Goal: Information Seeking & Learning: Find specific fact

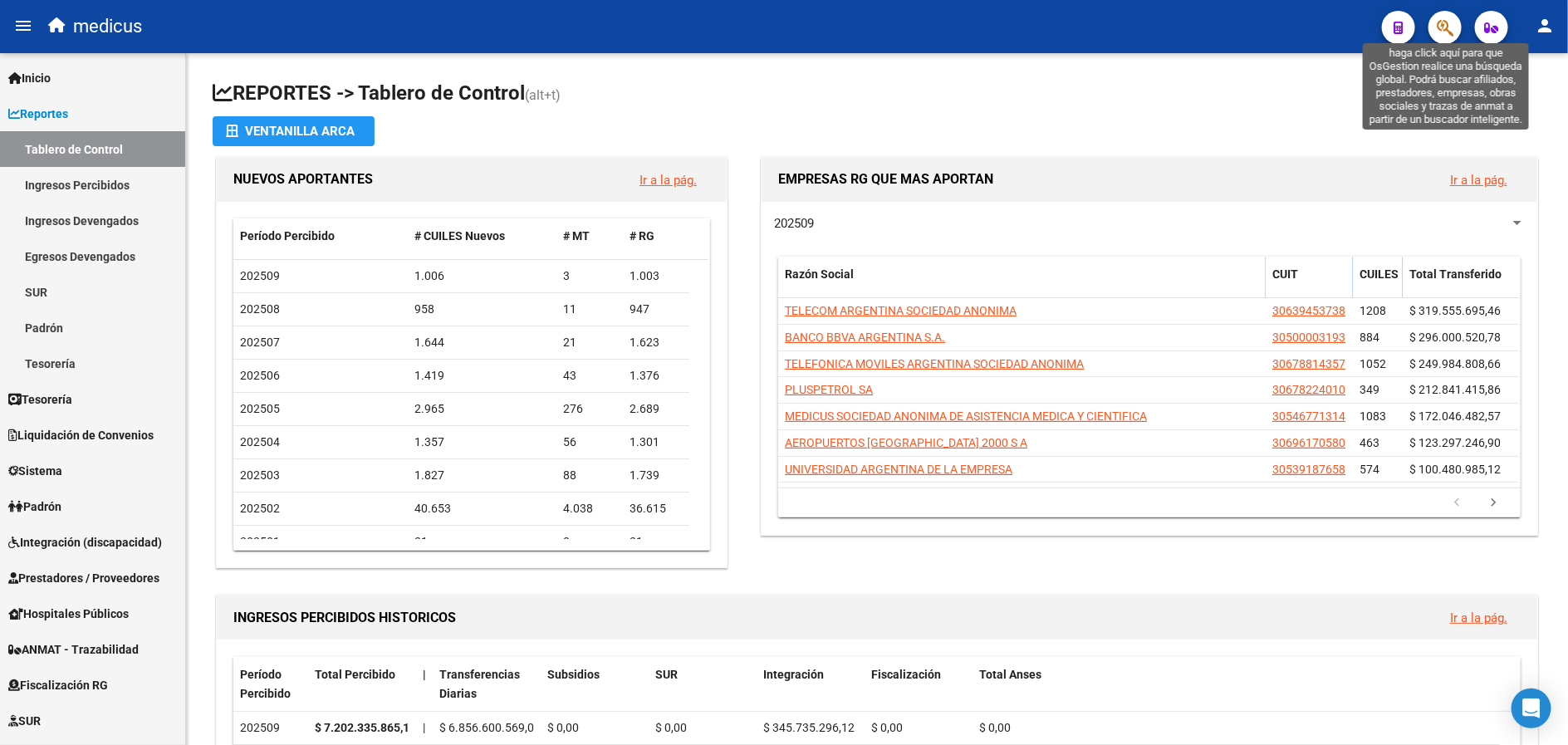
click at [1444, 24] on icon "button" at bounding box center [1444, 27] width 17 height 19
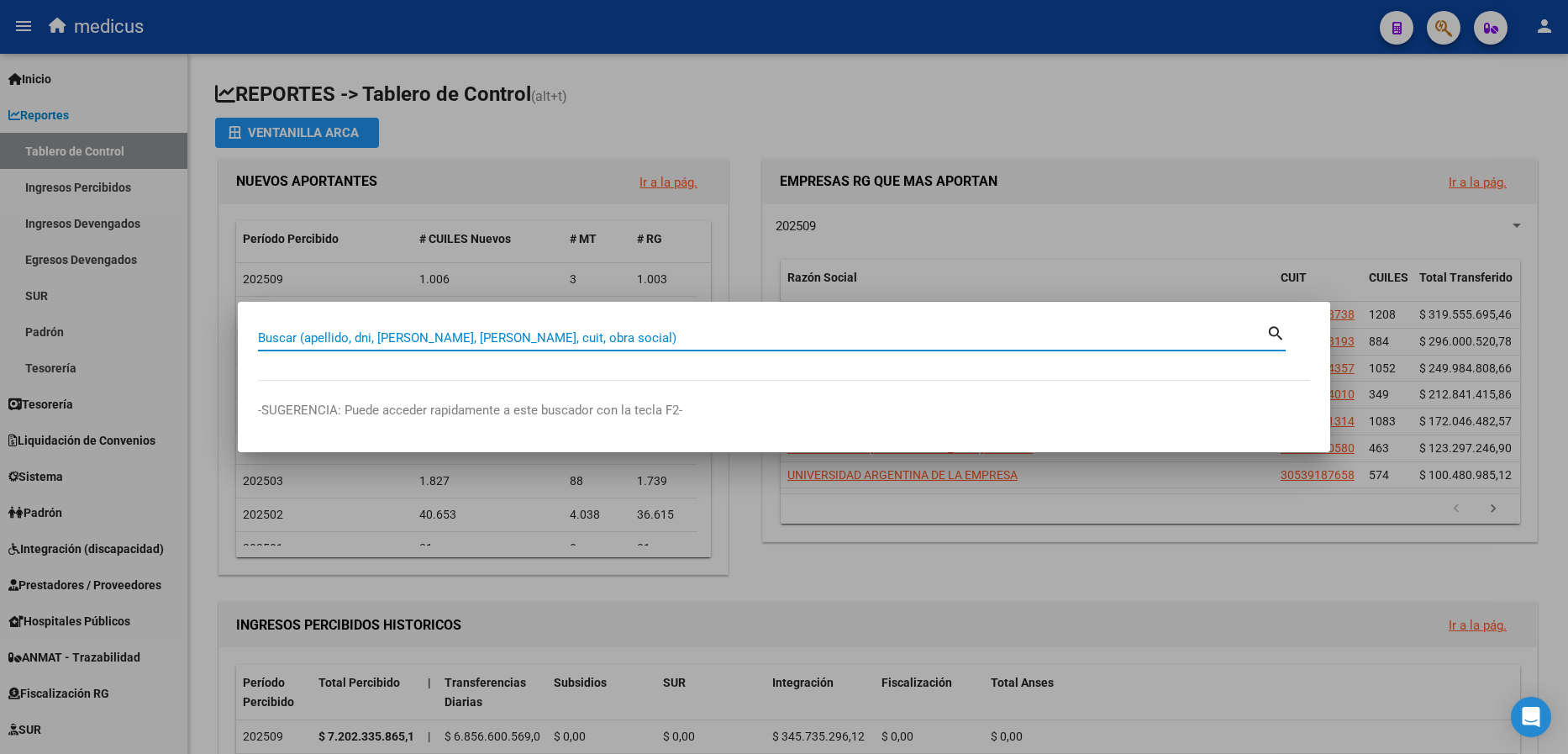
click at [541, 340] on input "Buscar (apellido, dni, [PERSON_NAME], [PERSON_NAME], cuit, obra social)" at bounding box center [762, 337] width 1008 height 15
paste input "30-70871860-9"
type input "30708718609"
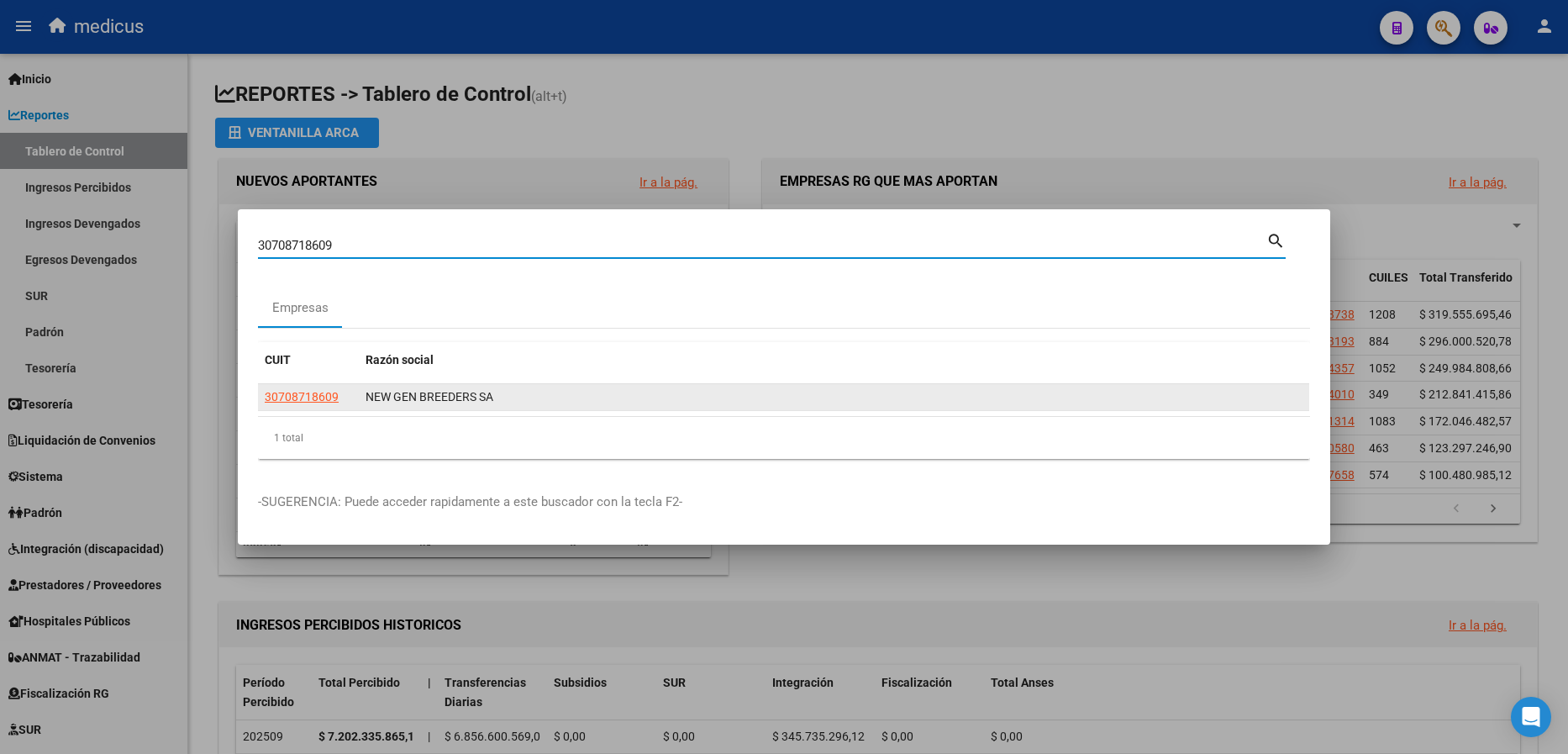
click at [291, 401] on span "30708718609" at bounding box center [302, 396] width 74 height 13
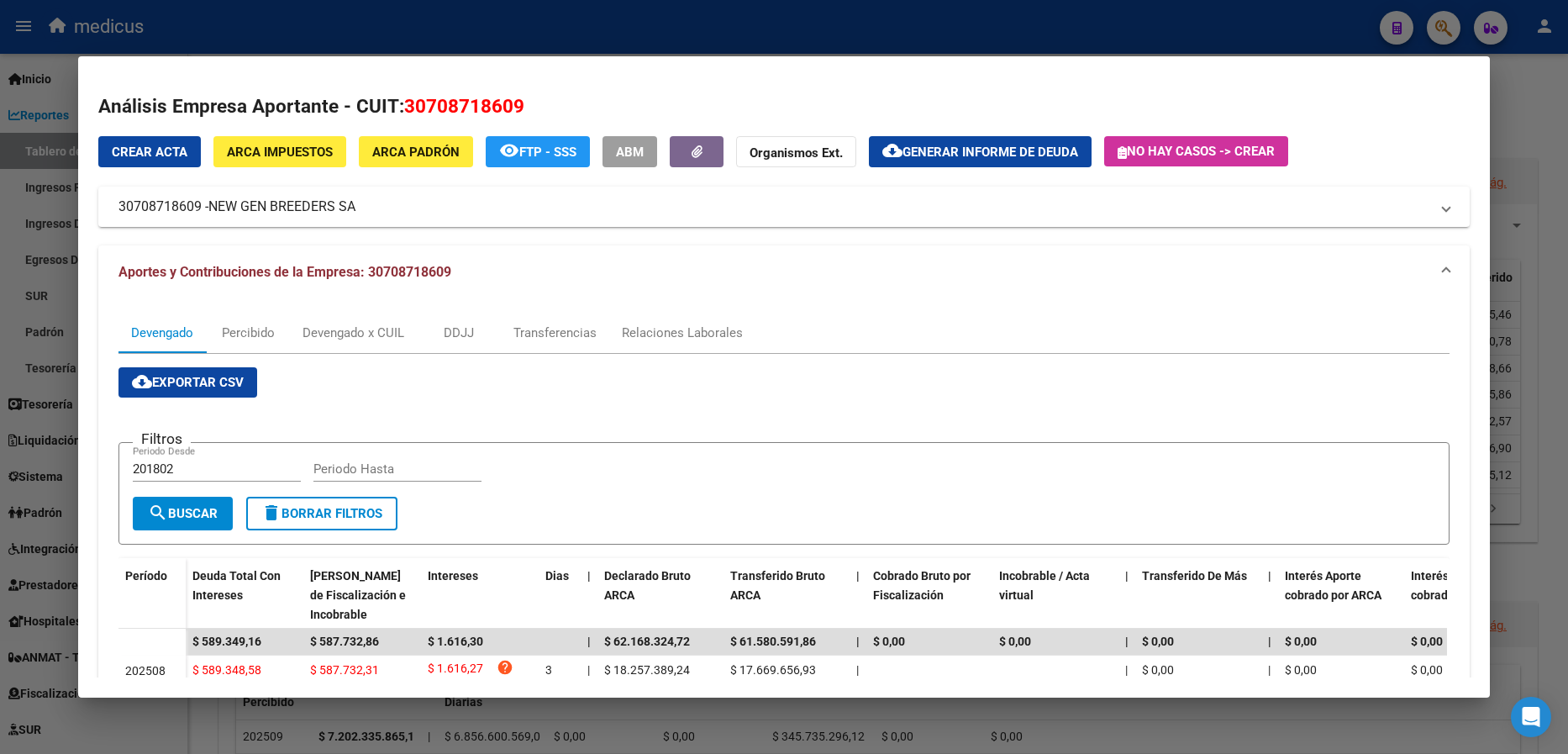
click at [1538, 122] on div at bounding box center [784, 377] width 1568 height 754
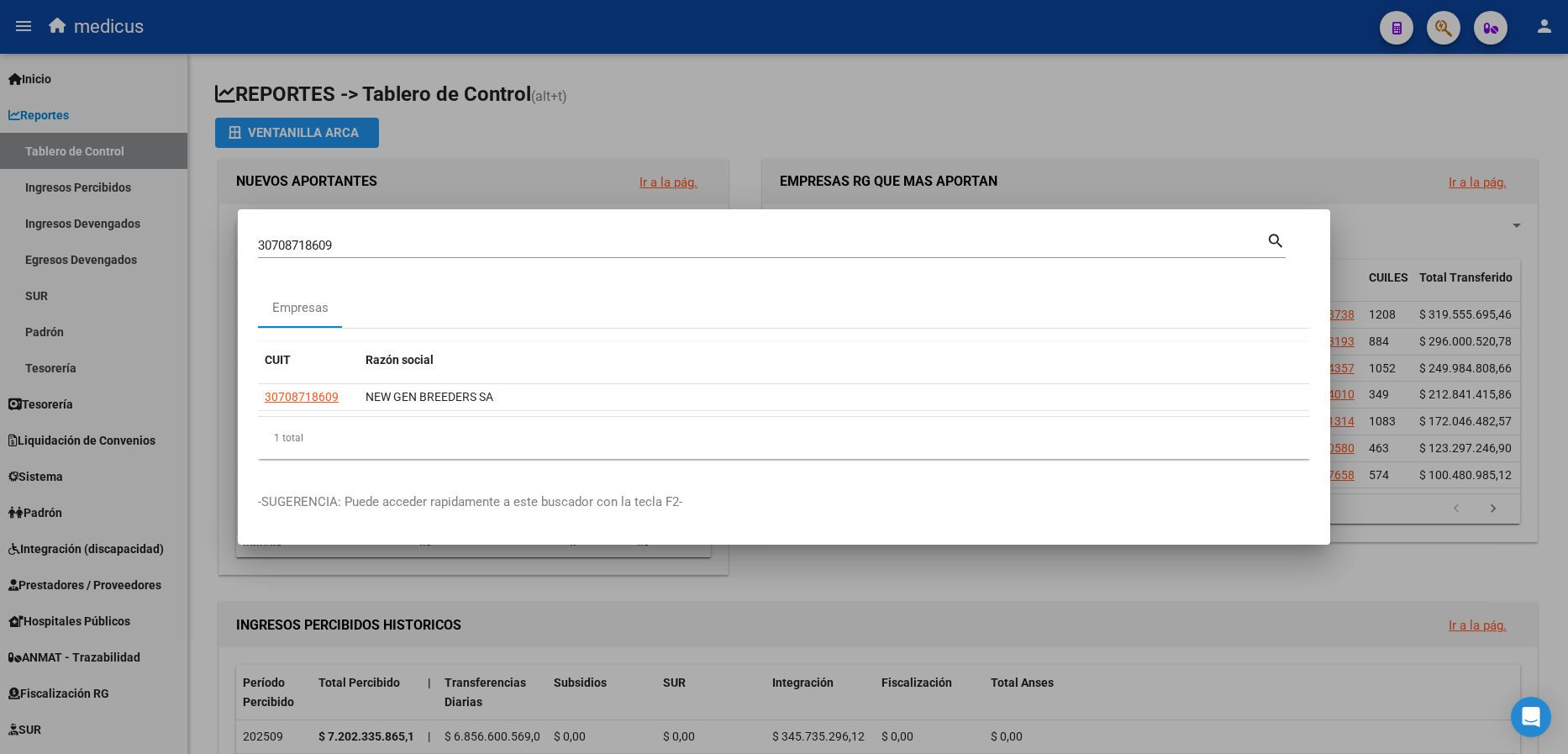
click at [1326, 139] on div at bounding box center [784, 377] width 1568 height 754
